Goal: Navigation & Orientation: Find specific page/section

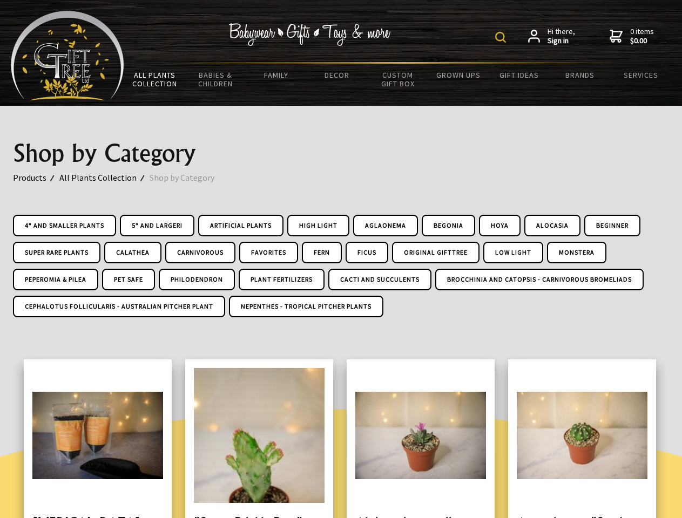
click at [502, 37] on img at bounding box center [500, 37] width 11 height 11
